Goal: Task Accomplishment & Management: Use online tool/utility

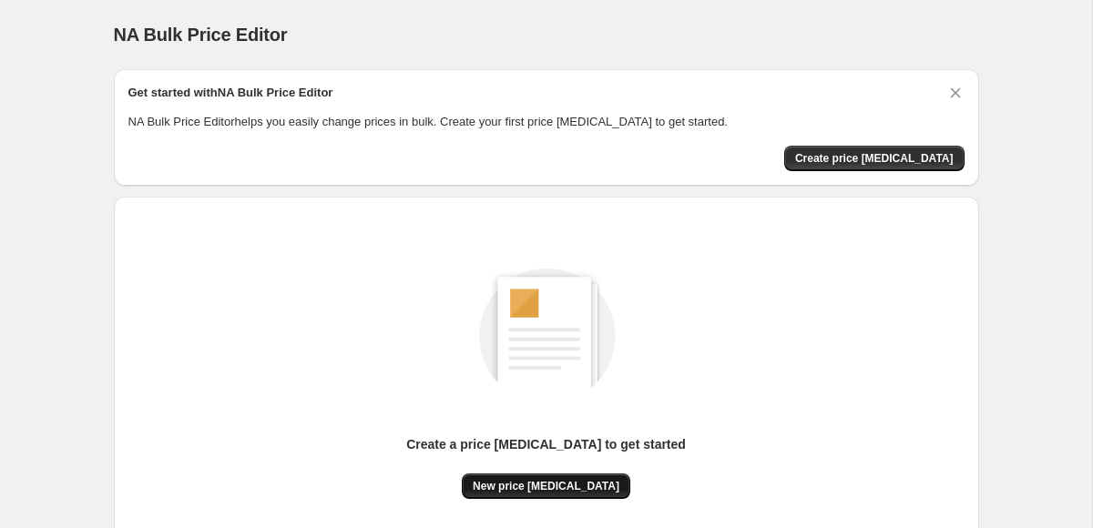
click at [587, 490] on span "New price [MEDICAL_DATA]" at bounding box center [546, 486] width 147 height 15
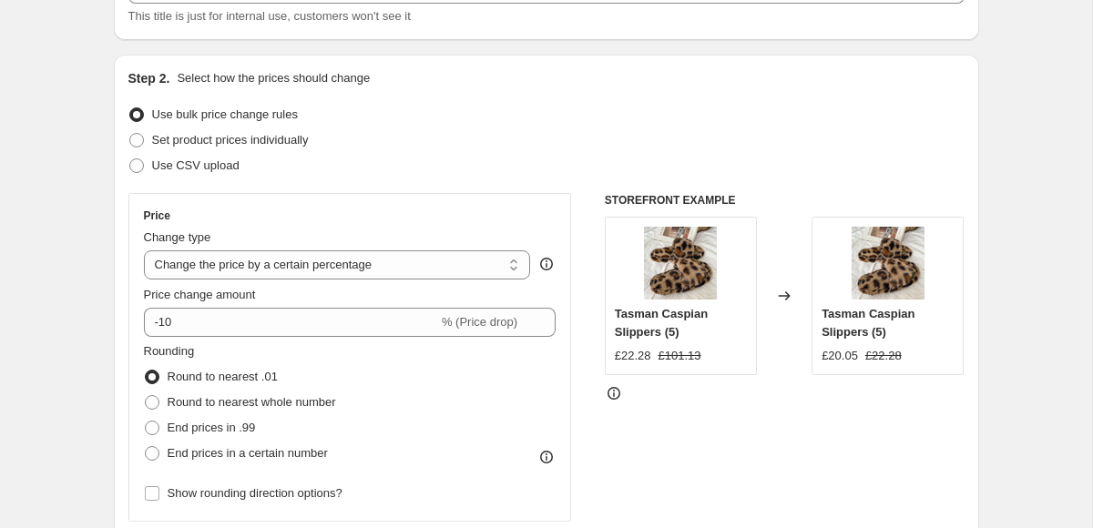
scroll to position [147, 0]
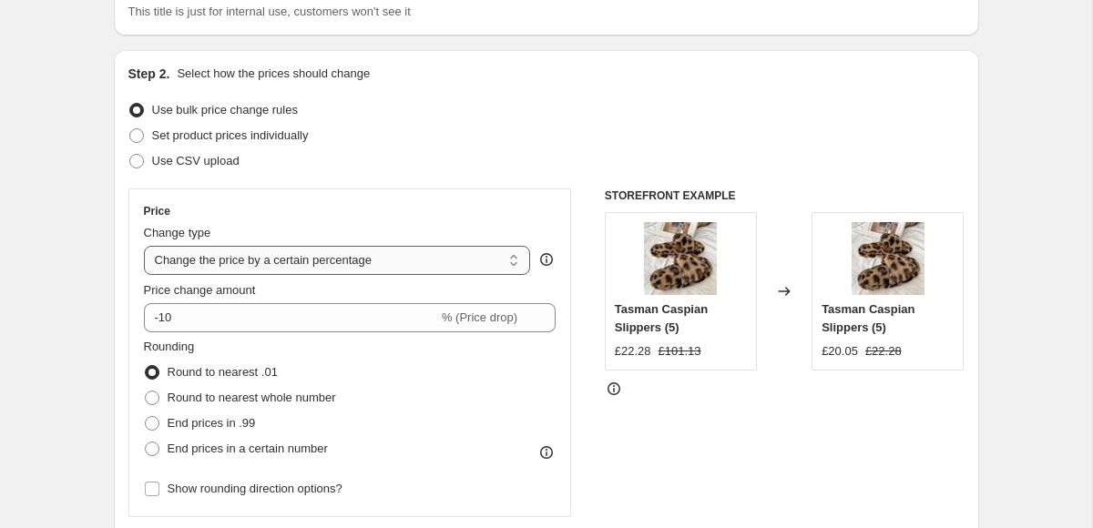
click at [353, 262] on select "Change the price to a certain amount Change the price by a certain amount Chang…" at bounding box center [337, 260] width 387 height 29
select select "no_change"
click at [144, 246] on select "Change the price to a certain amount Change the price by a certain amount Chang…" at bounding box center [337, 260] width 387 height 29
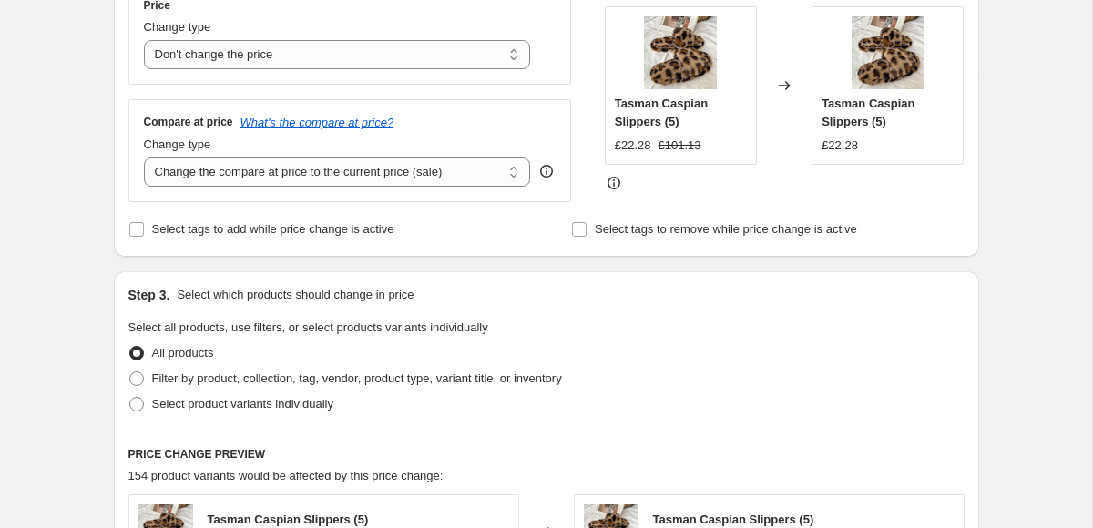
scroll to position [356, 0]
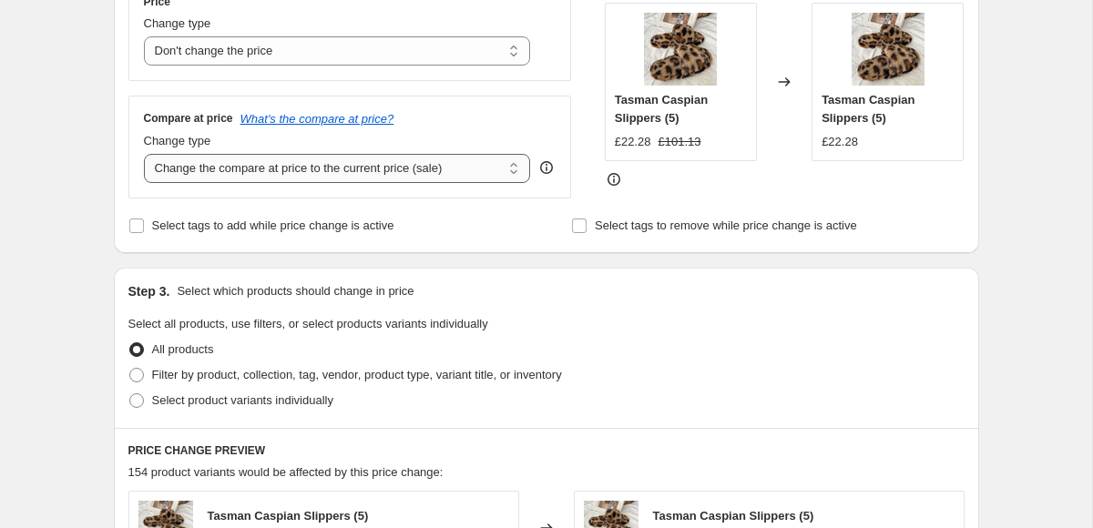
click at [375, 171] on select "Change the compare at price to the current price (sale) Change the compare at p…" at bounding box center [337, 168] width 387 height 29
select select "to"
click at [144, 154] on select "Change the compare at price to the current price (sale) Change the compare at p…" at bounding box center [337, 168] width 387 height 29
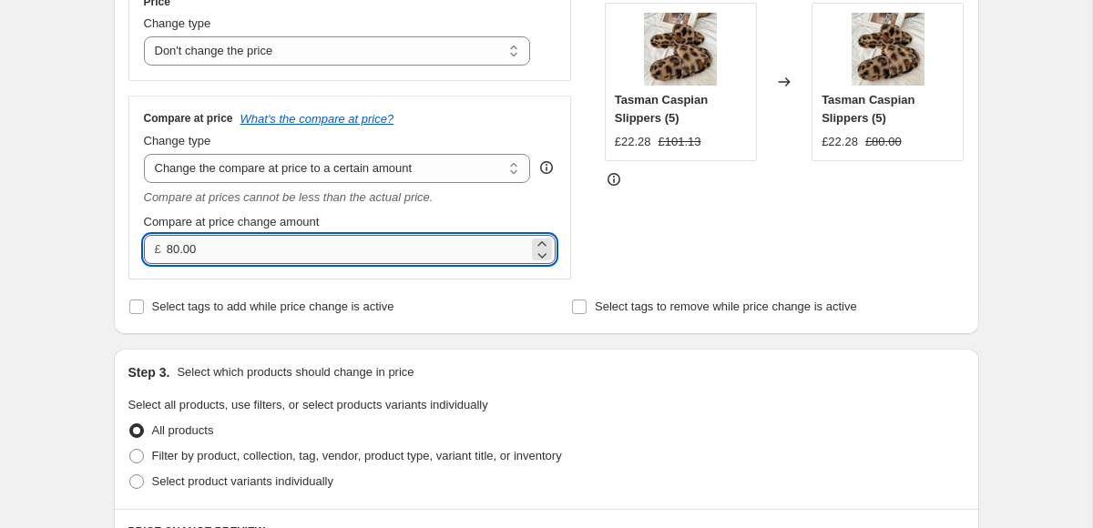
click at [306, 244] on input "80.00" at bounding box center [348, 249] width 362 height 29
type input "8"
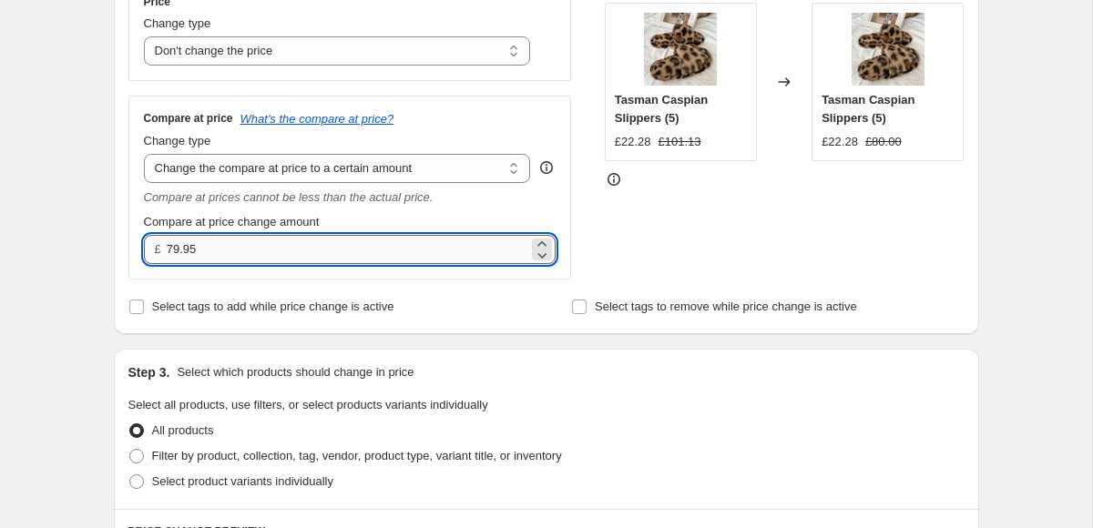
click at [322, 244] on input "79.95" at bounding box center [348, 249] width 362 height 29
type input "69.95"
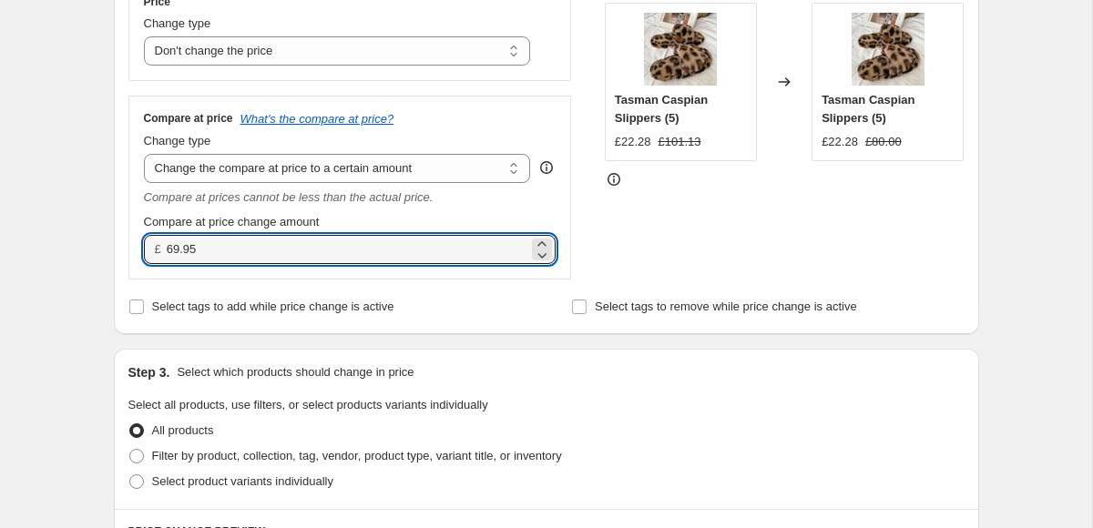
click at [513, 332] on div "Step 2. Select how the prices should change Use bulk price change rules Set pro…" at bounding box center [546, 88] width 865 height 494
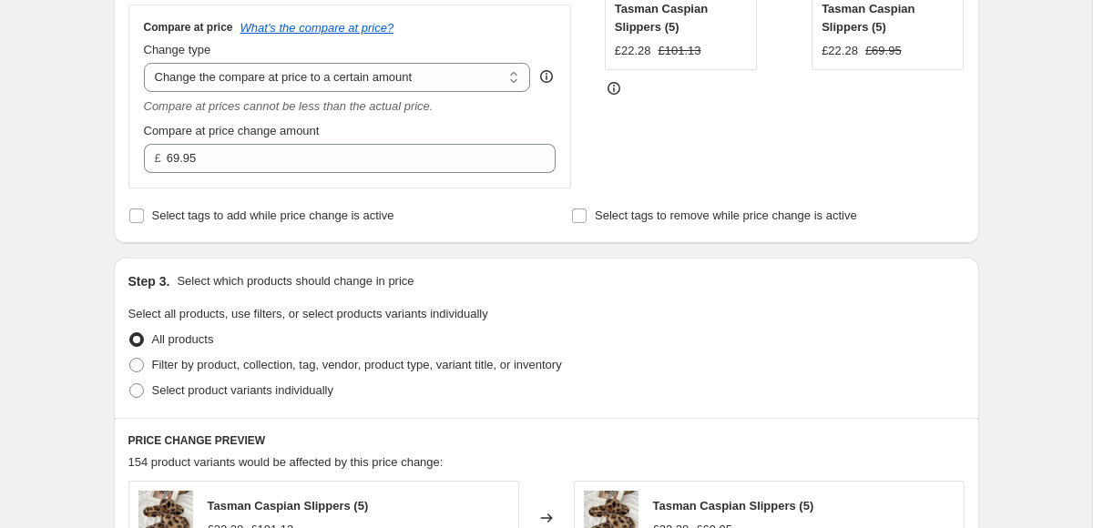
scroll to position [521, 0]
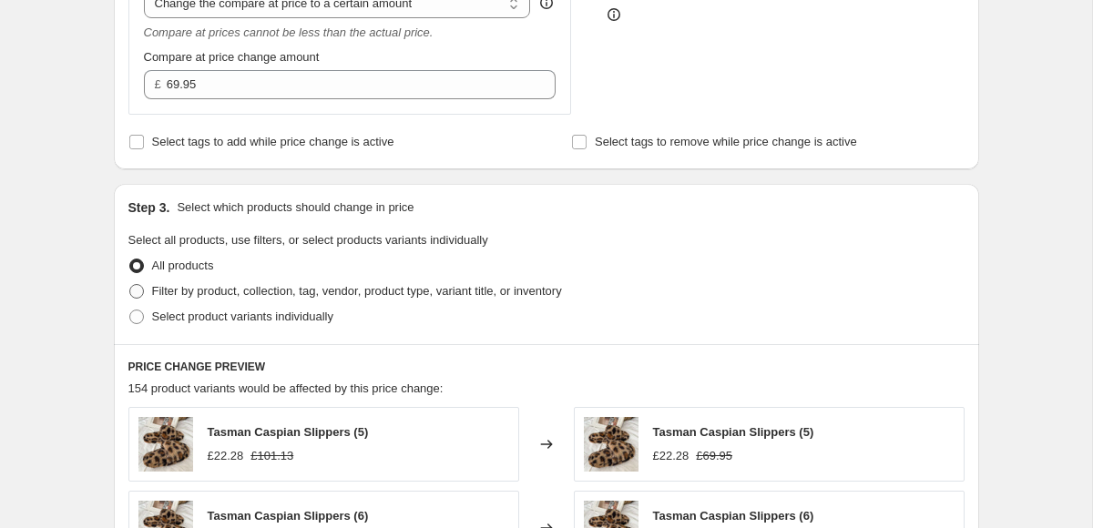
click at [271, 291] on span "Filter by product, collection, tag, vendor, product type, variant title, or inv…" at bounding box center [357, 291] width 410 height 14
click at [130, 285] on input "Filter by product, collection, tag, vendor, product type, variant title, or inv…" at bounding box center [129, 284] width 1 height 1
radio input "true"
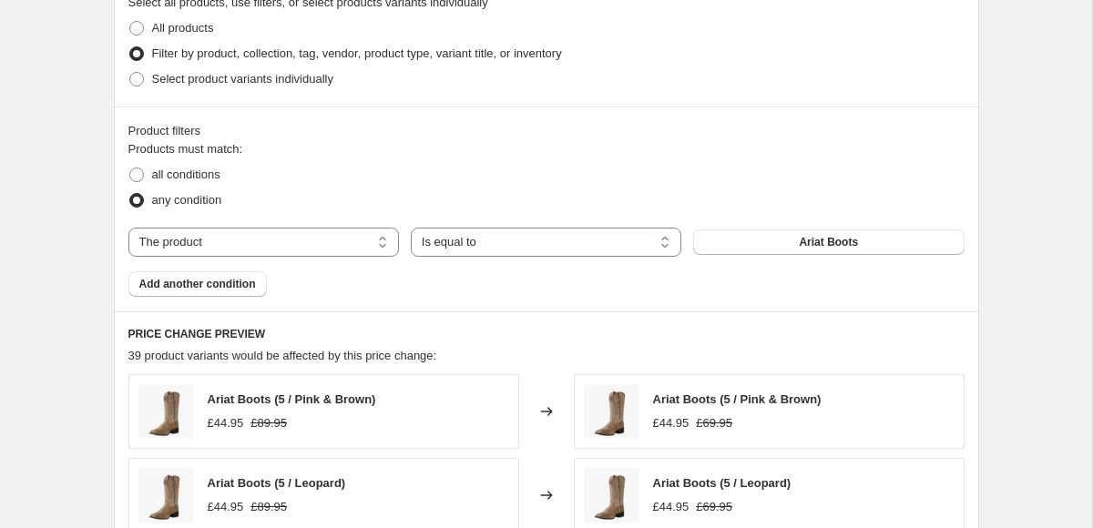
scroll to position [761, 0]
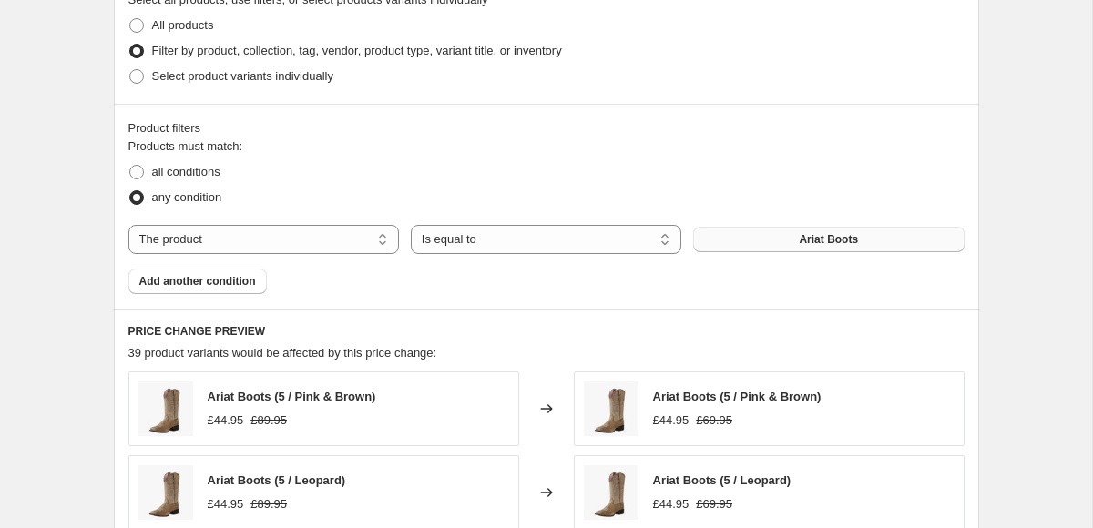
click at [764, 238] on button "Ariat Boots" at bounding box center [828, 240] width 271 height 26
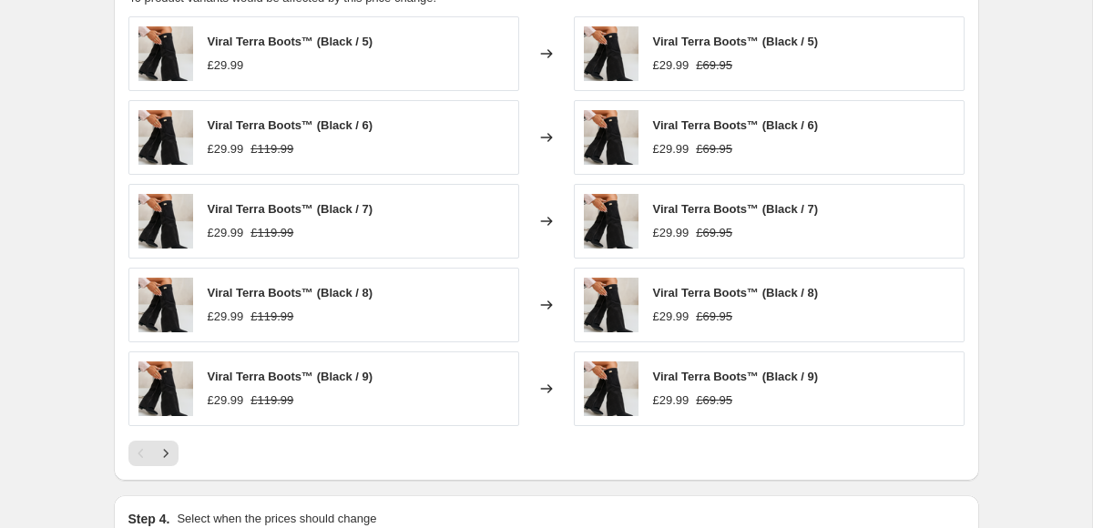
scroll to position [1352, 0]
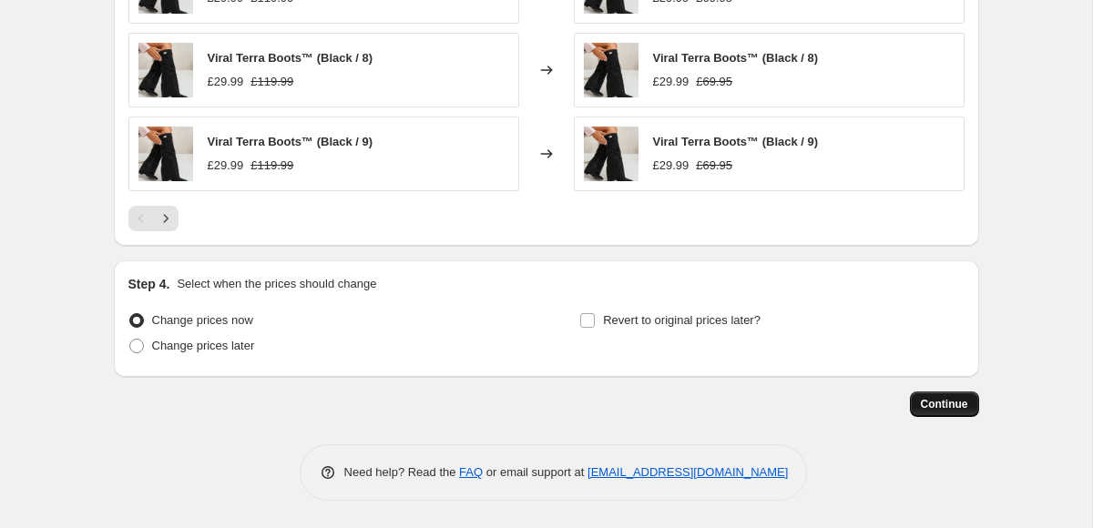
click at [936, 401] on span "Continue" at bounding box center [944, 404] width 47 height 15
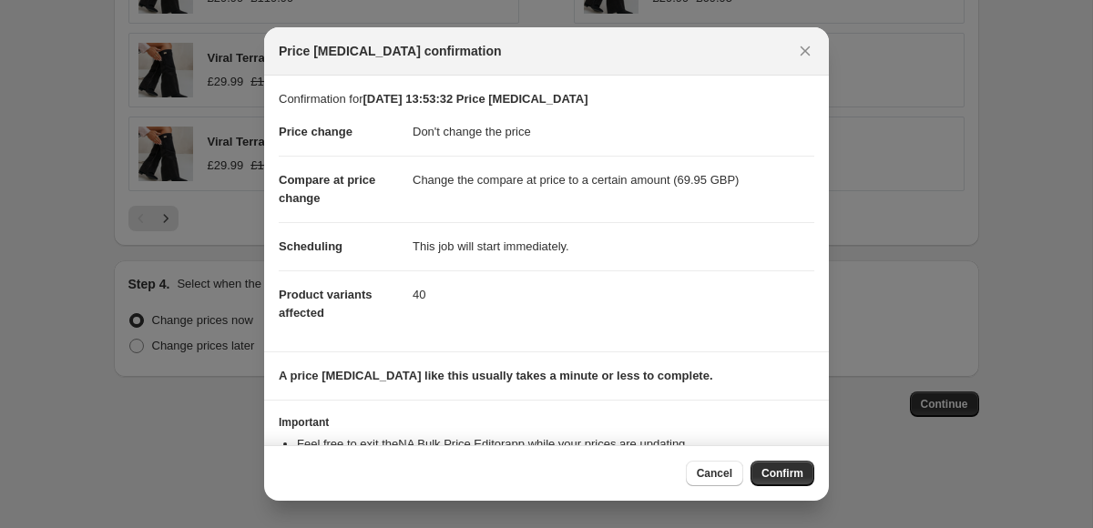
scroll to position [70, 0]
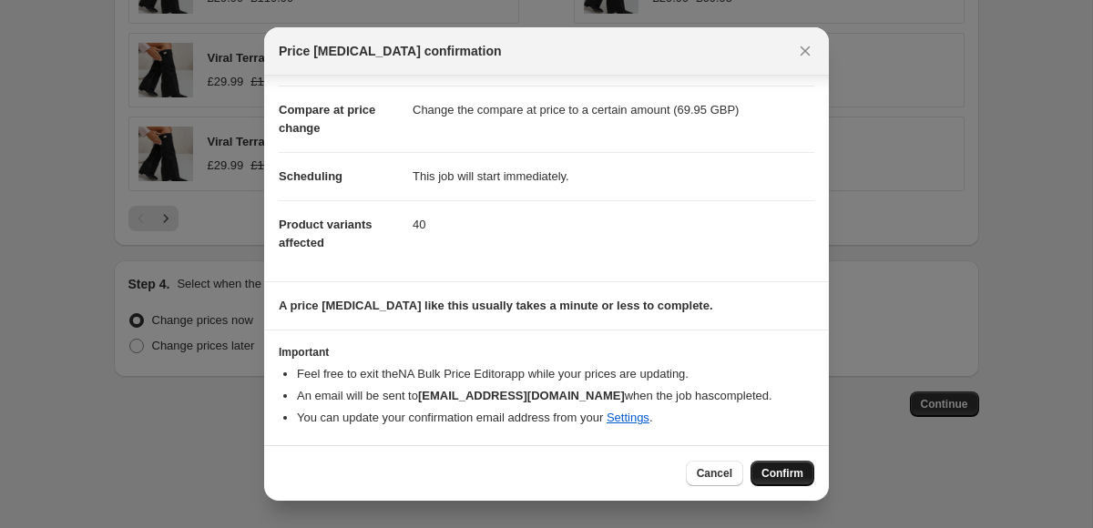
click at [776, 470] on span "Confirm" at bounding box center [782, 473] width 42 height 15
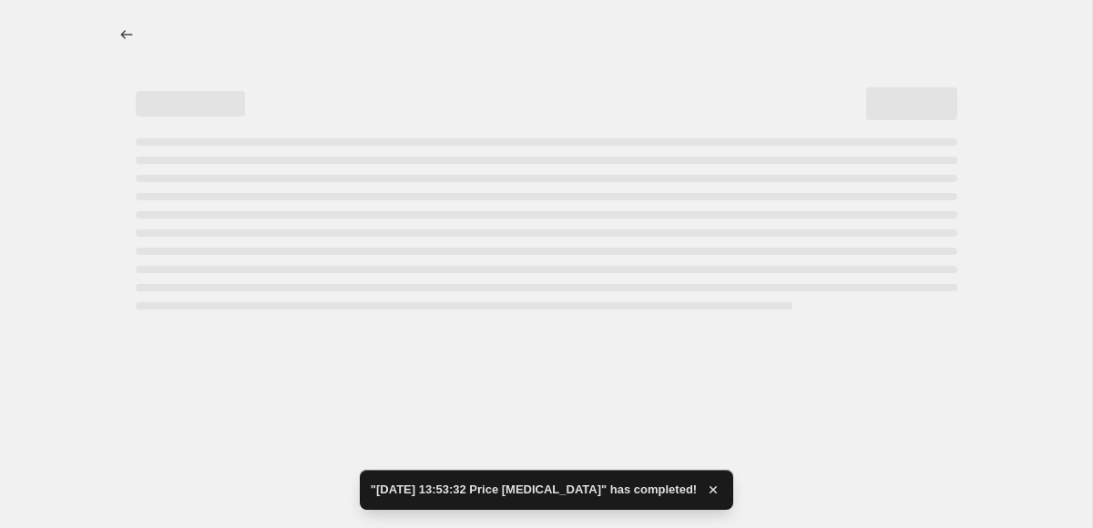
select select "no_change"
select select "to"
